Goal: Task Accomplishment & Management: Use online tool/utility

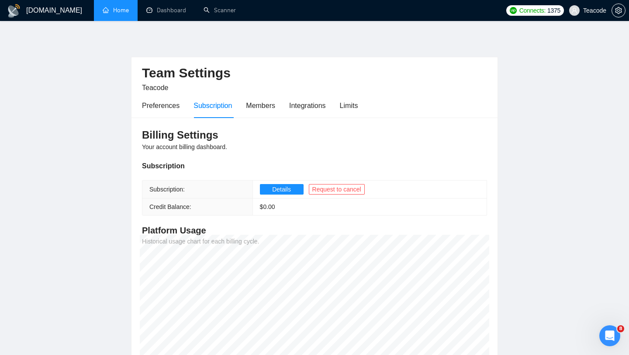
click at [107, 7] on link "Home" at bounding box center [116, 10] width 26 height 7
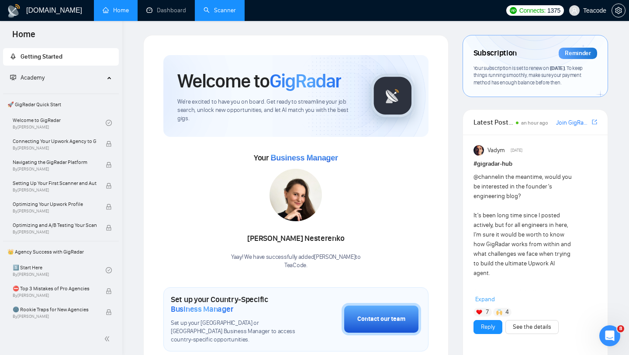
click at [224, 14] on link "Scanner" at bounding box center [219, 10] width 32 height 7
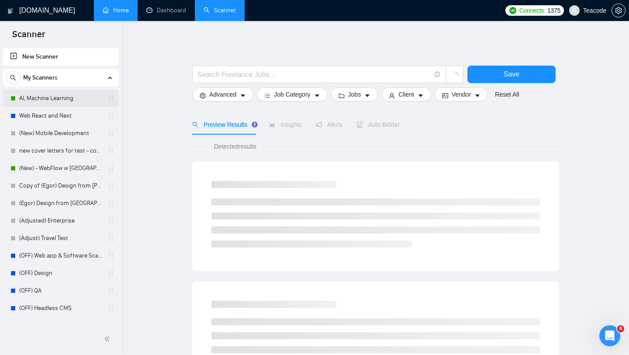
click at [55, 99] on link "AI, Machine Learning" at bounding box center [60, 98] width 83 height 17
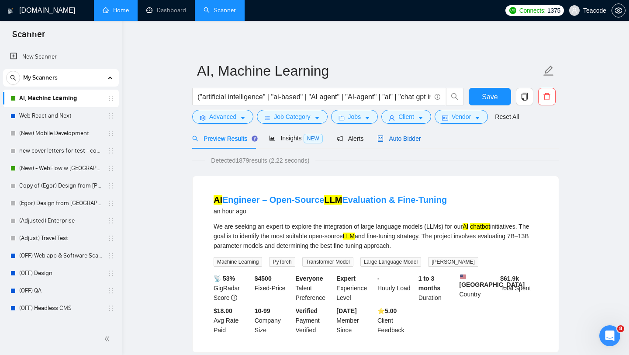
click at [411, 138] on span "Auto Bidder" at bounding box center [398, 138] width 43 height 7
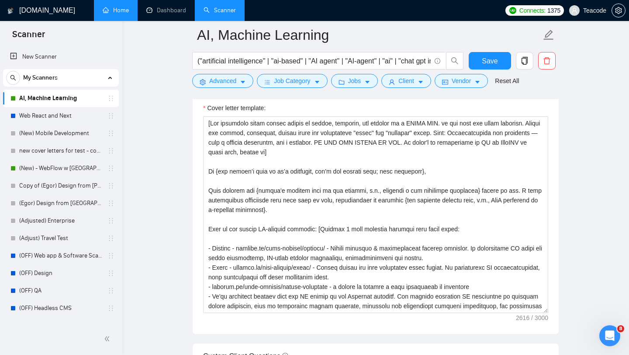
scroll to position [952, 0]
drag, startPoint x: 512, startPoint y: 319, endPoint x: 546, endPoint y: 319, distance: 34.1
click at [546, 319] on div "Cover letter template:" at bounding box center [376, 213] width 366 height 241
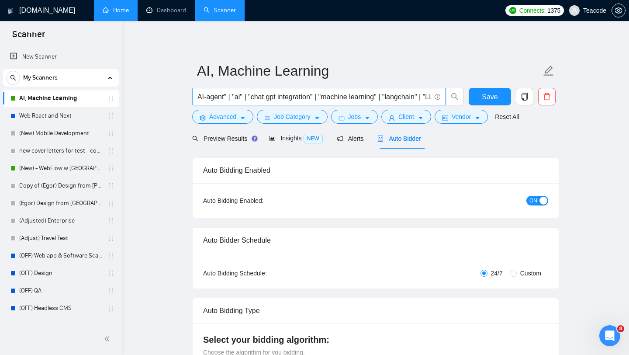
scroll to position [0, 0]
click at [353, 141] on span "Alerts" at bounding box center [350, 138] width 27 height 7
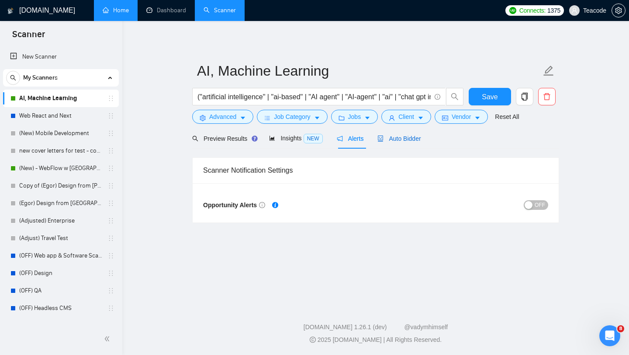
click at [410, 143] on div "Auto Bidder" at bounding box center [398, 139] width 43 height 10
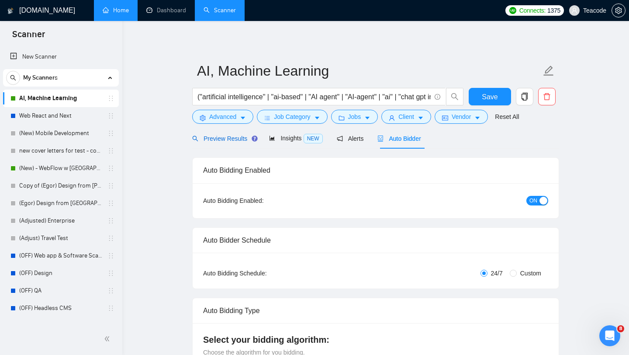
click at [241, 136] on span "Preview Results" at bounding box center [223, 138] width 63 height 7
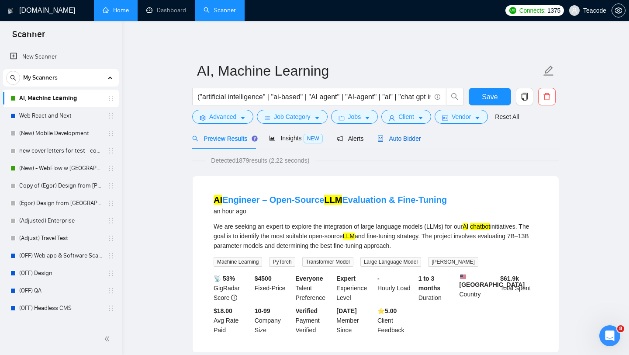
click at [412, 140] on span "Auto Bidder" at bounding box center [398, 138] width 43 height 7
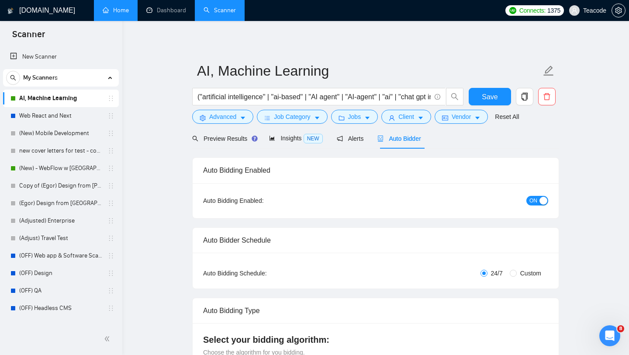
click at [616, 12] on icon "setting" at bounding box center [618, 10] width 7 height 7
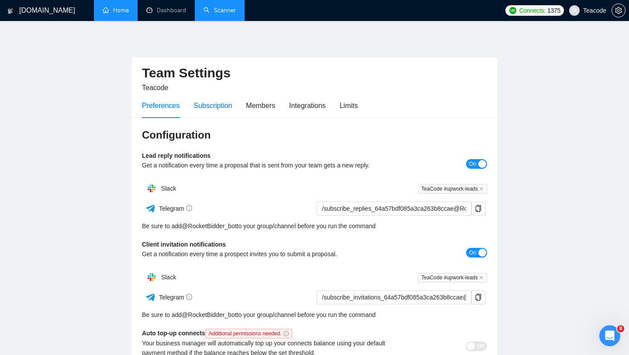
click at [225, 110] on div "Subscription" at bounding box center [212, 105] width 38 height 11
